Goal: Information Seeking & Learning: Learn about a topic

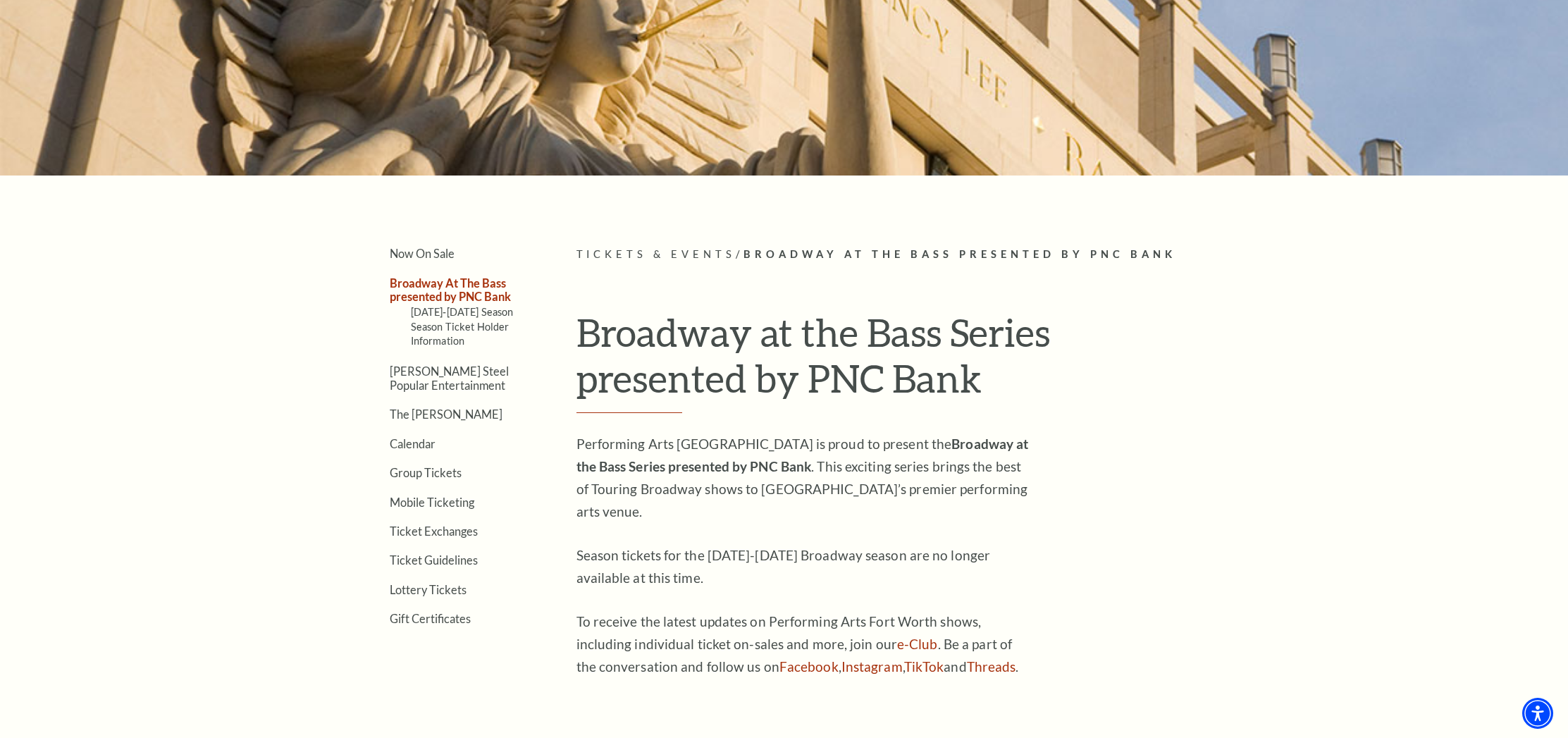
scroll to position [253, 0]
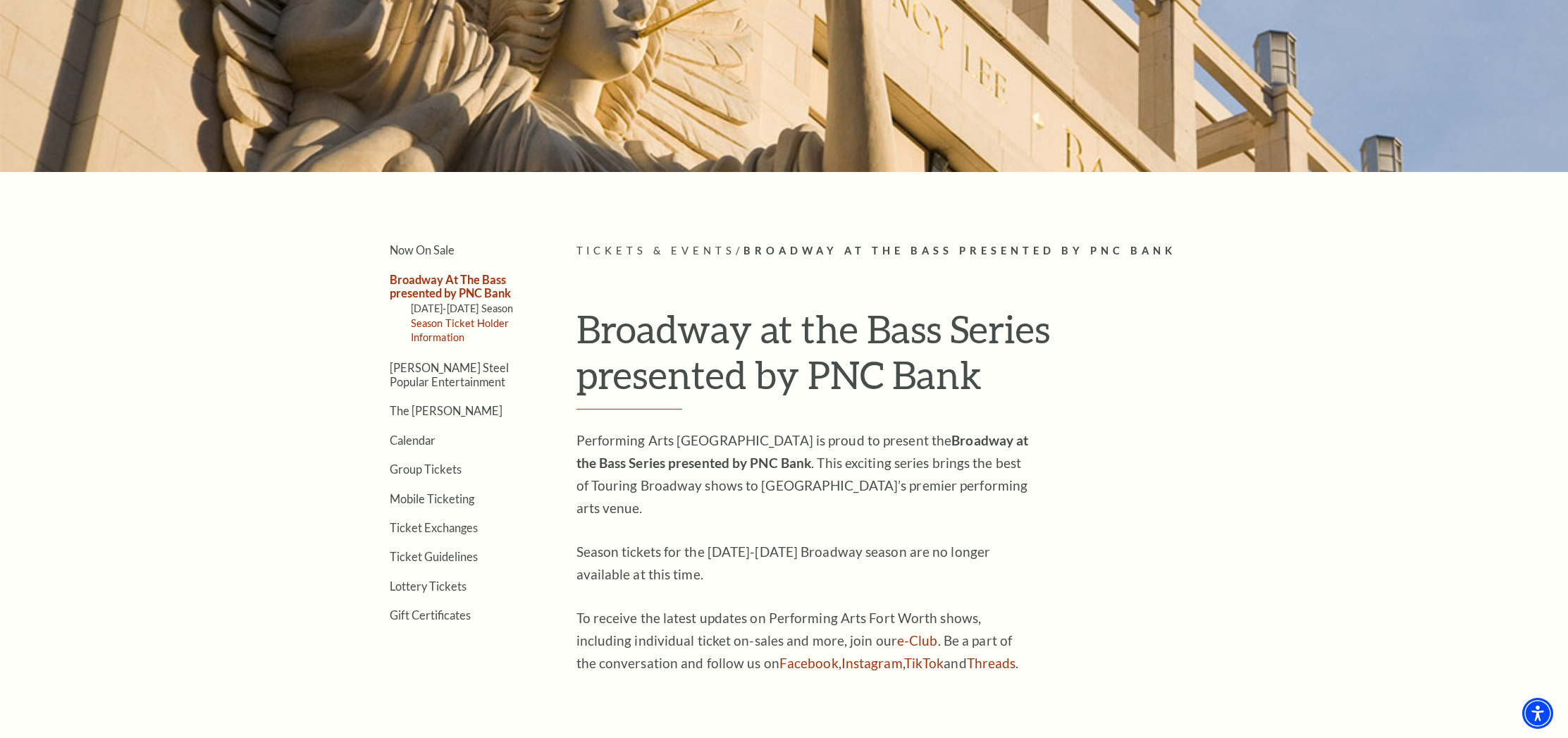
click at [488, 322] on link "Season Ticket Holder Information" at bounding box center [460, 330] width 99 height 26
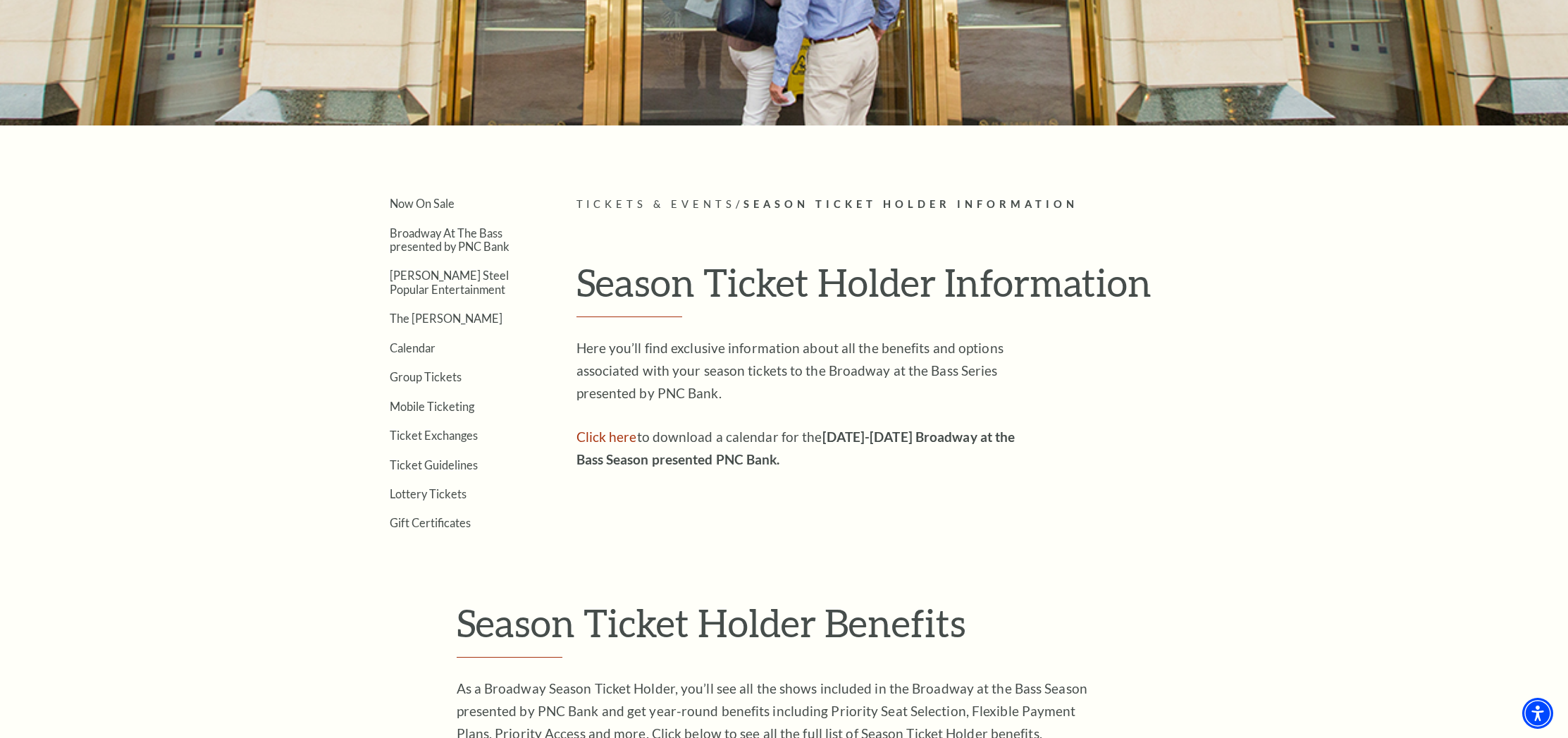
scroll to position [298, 0]
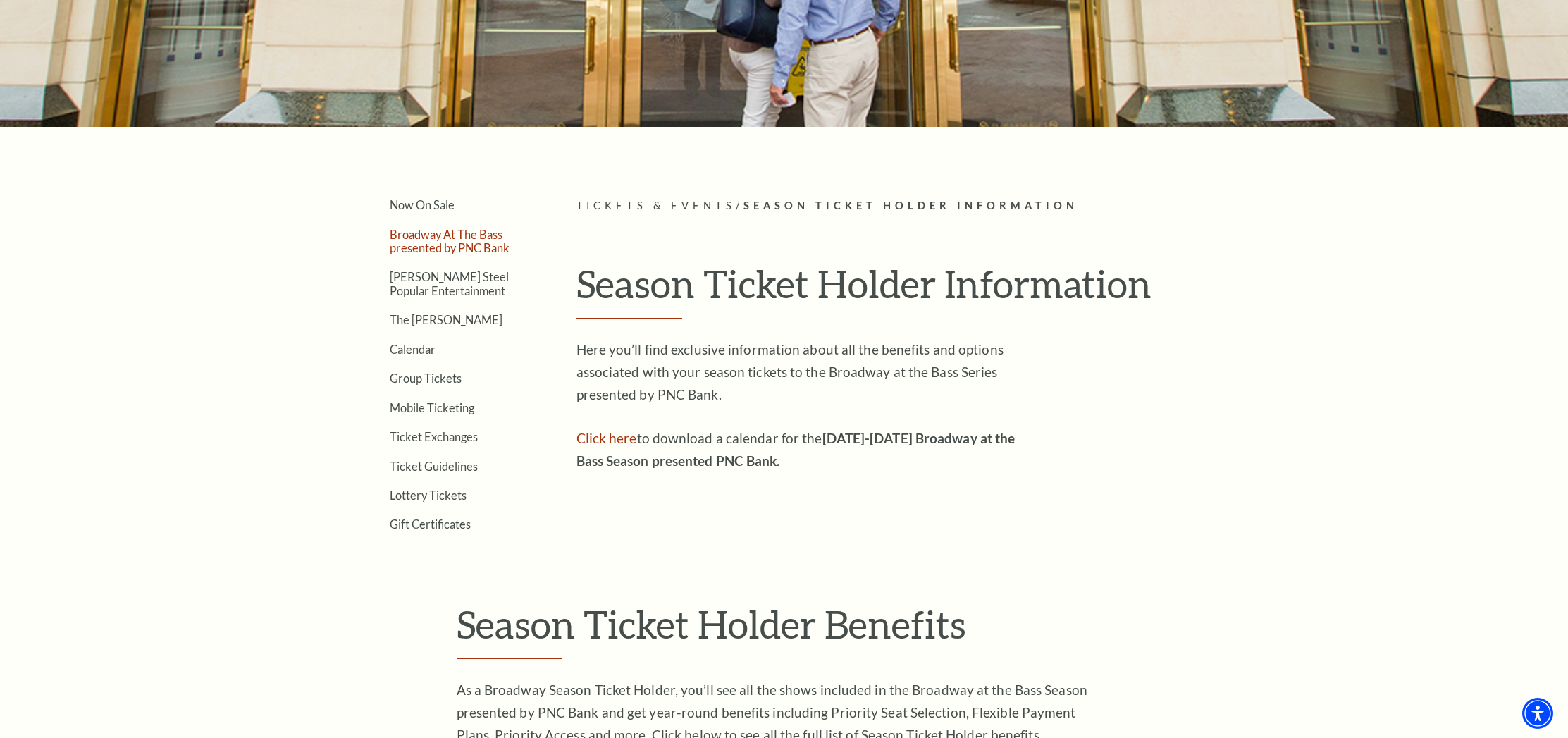
click at [443, 253] on link "Broadway At The Bass presented by PNC Bank" at bounding box center [450, 241] width 120 height 27
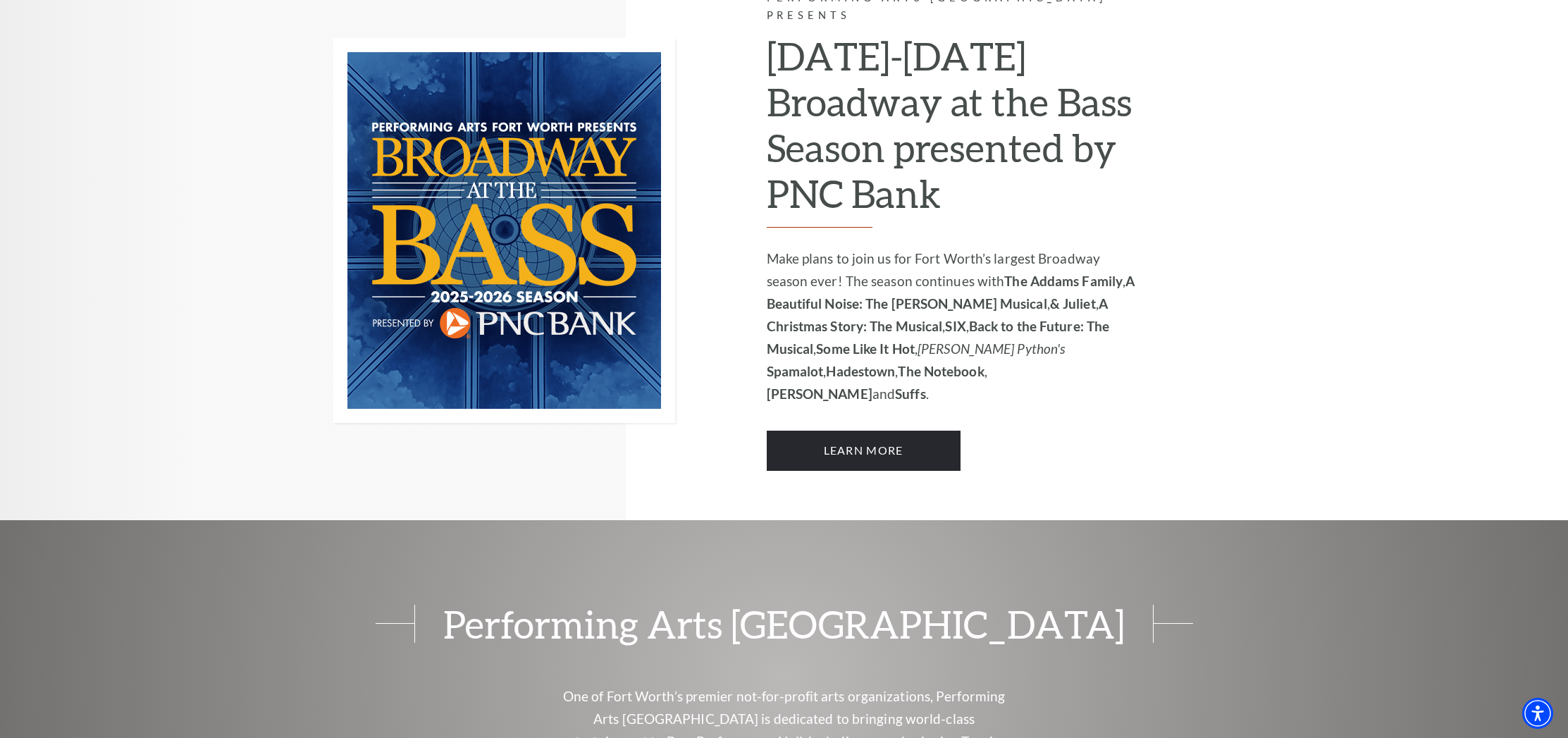
scroll to position [1037, 0]
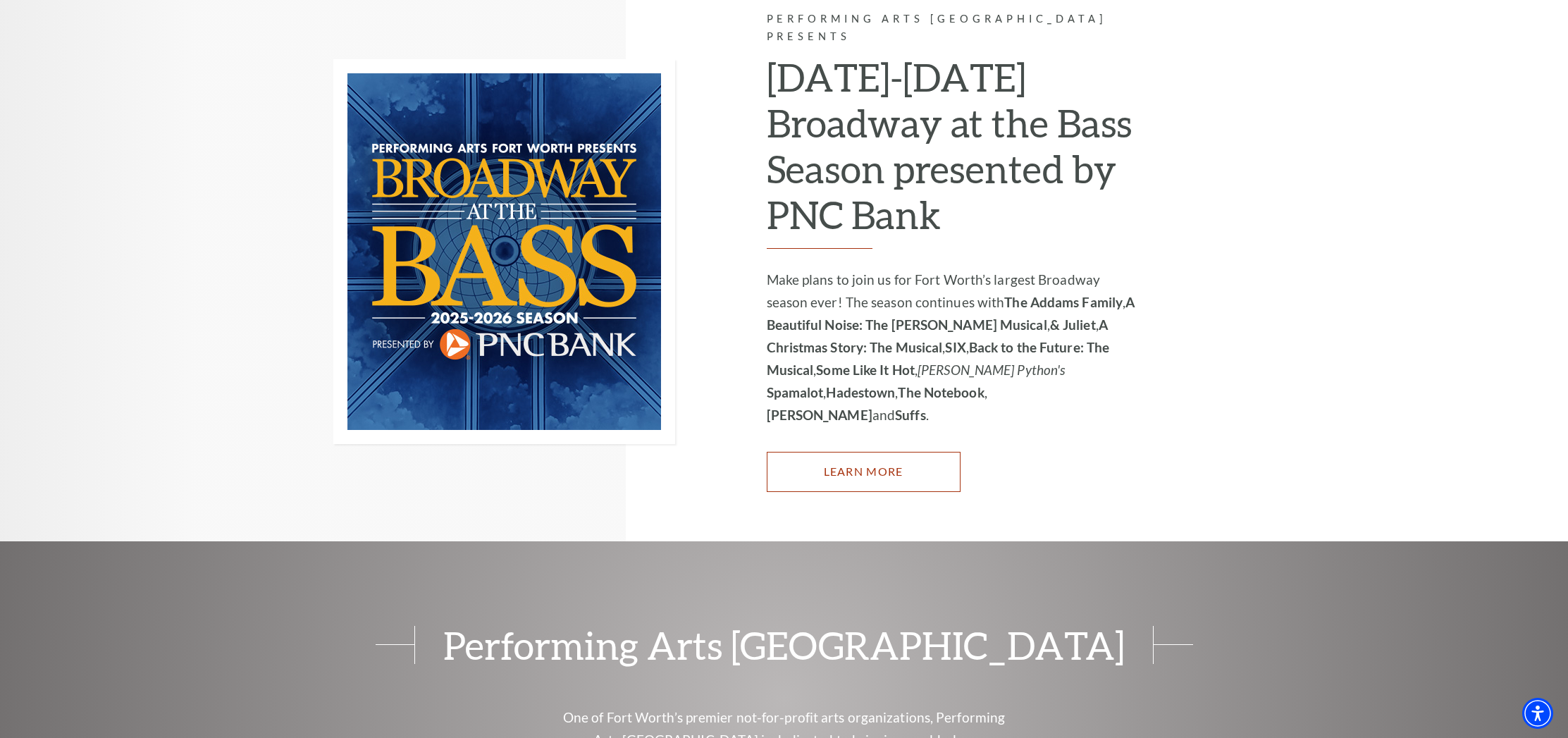
click at [818, 452] on link "Learn More" at bounding box center [864, 472] width 194 height 40
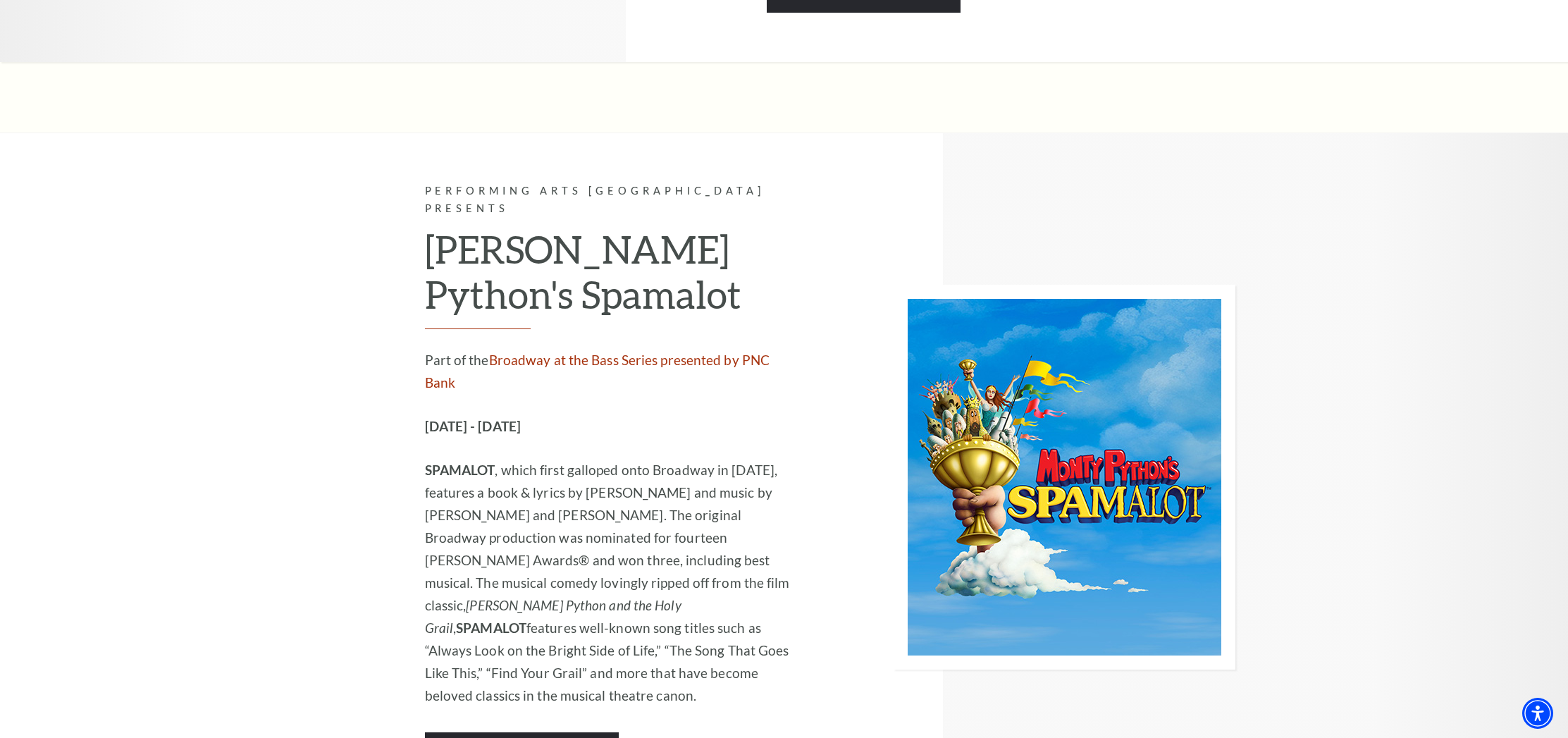
scroll to position [6537, 0]
